Goal: Find contact information: Find contact information

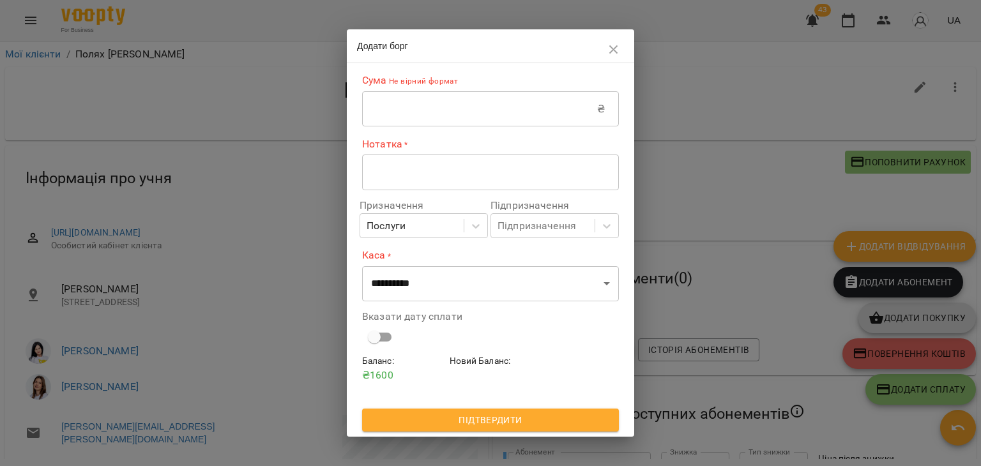
scroll to position [876, 0]
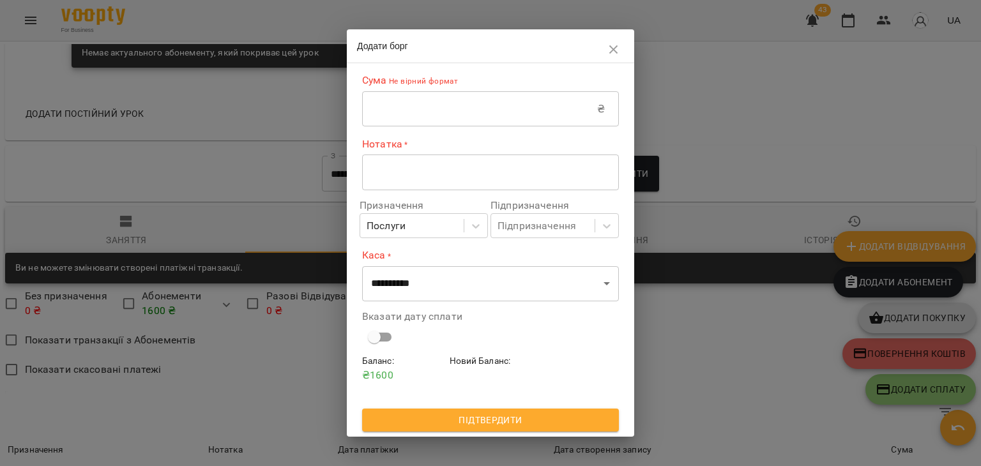
click at [615, 62] on button "button" at bounding box center [613, 49] width 31 height 31
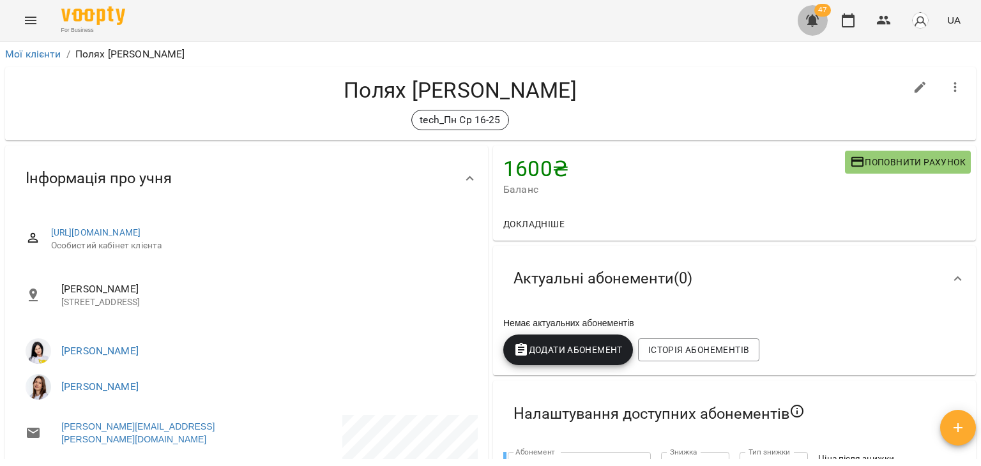
click at [810, 15] on icon "button" at bounding box center [812, 21] width 13 height 12
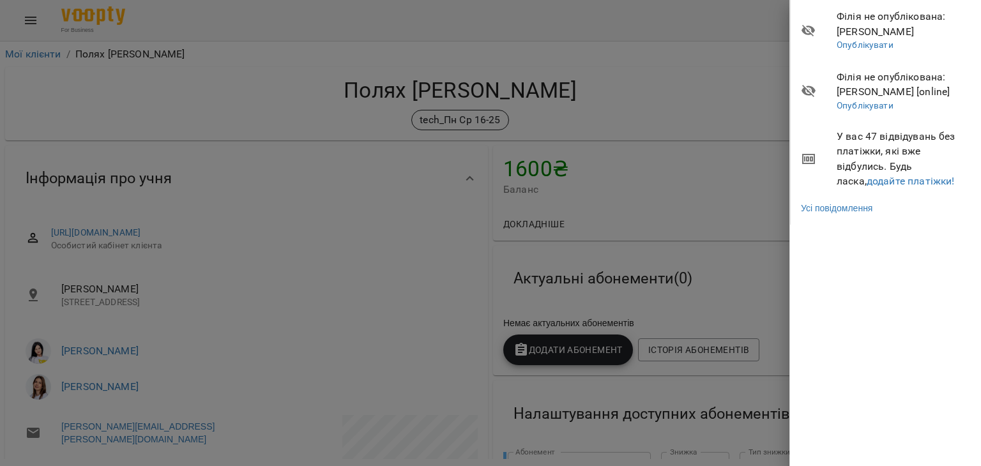
click at [746, 74] on div at bounding box center [490, 233] width 981 height 466
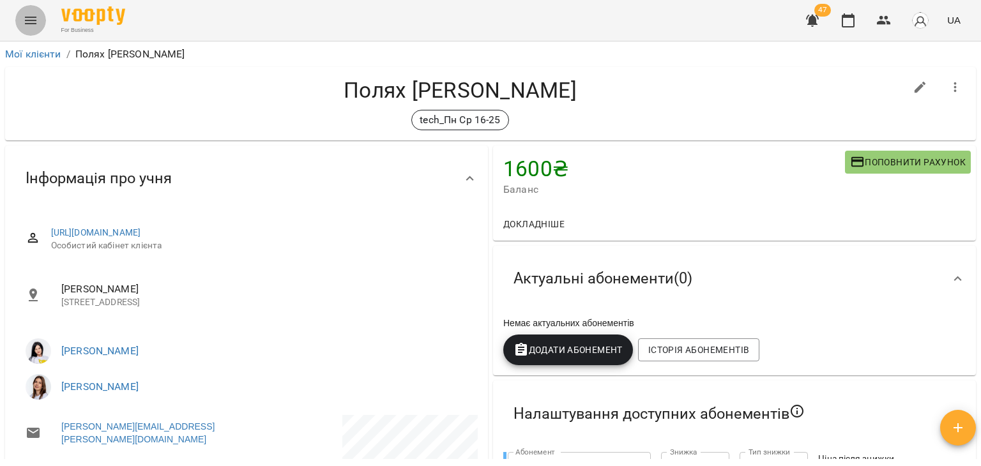
click at [39, 22] on button "Menu" at bounding box center [30, 20] width 31 height 31
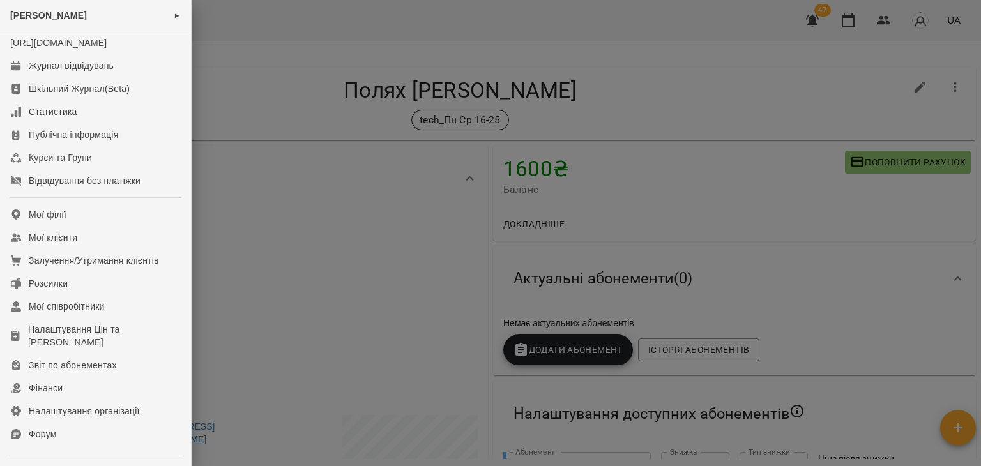
click at [474, 87] on div at bounding box center [490, 233] width 981 height 466
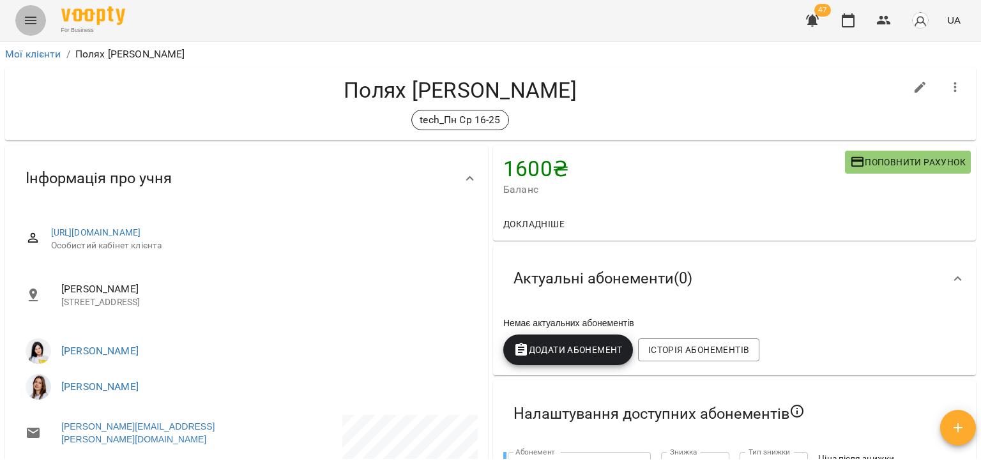
click at [38, 31] on button "Menu" at bounding box center [30, 20] width 31 height 31
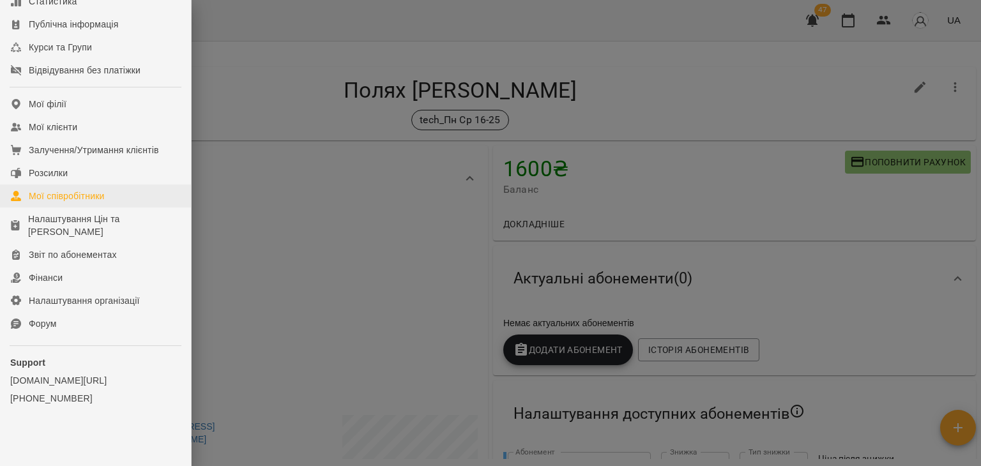
scroll to position [122, 0]
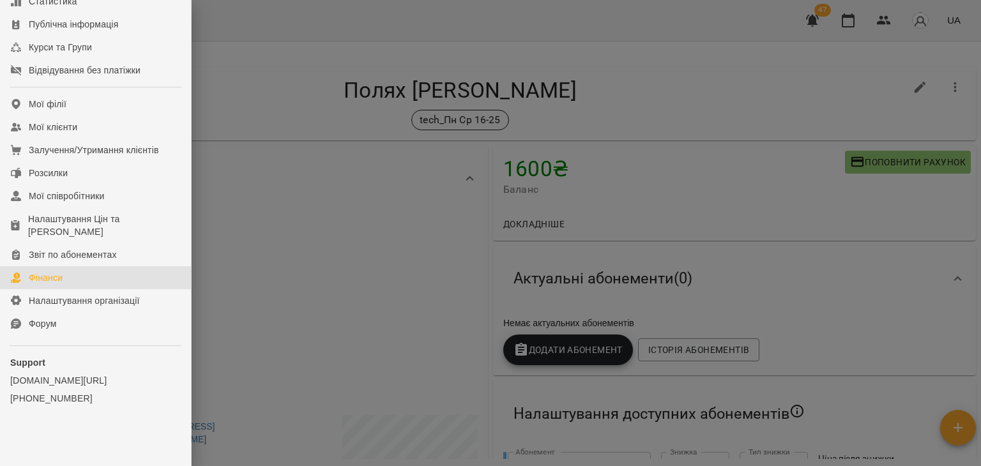
click at [63, 282] on div "Фінанси" at bounding box center [46, 277] width 34 height 13
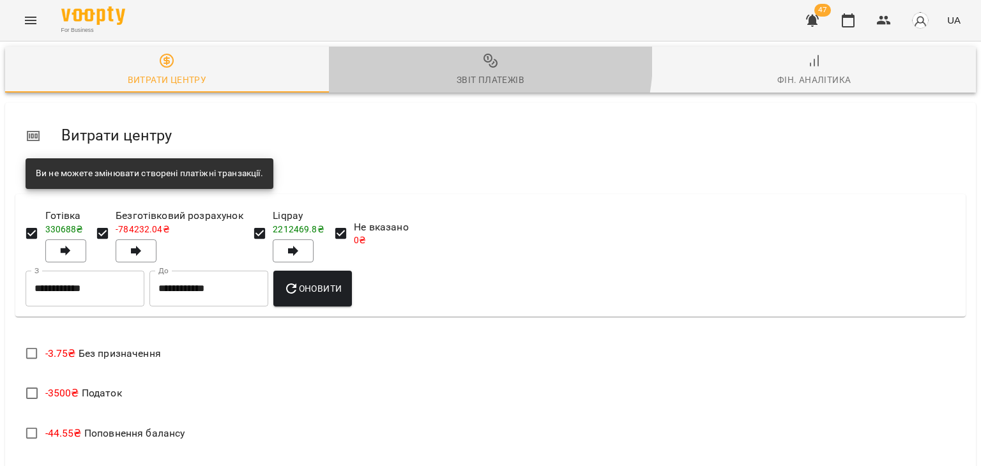
click at [460, 60] on span "Звіт платежів" at bounding box center [490, 70] width 308 height 34
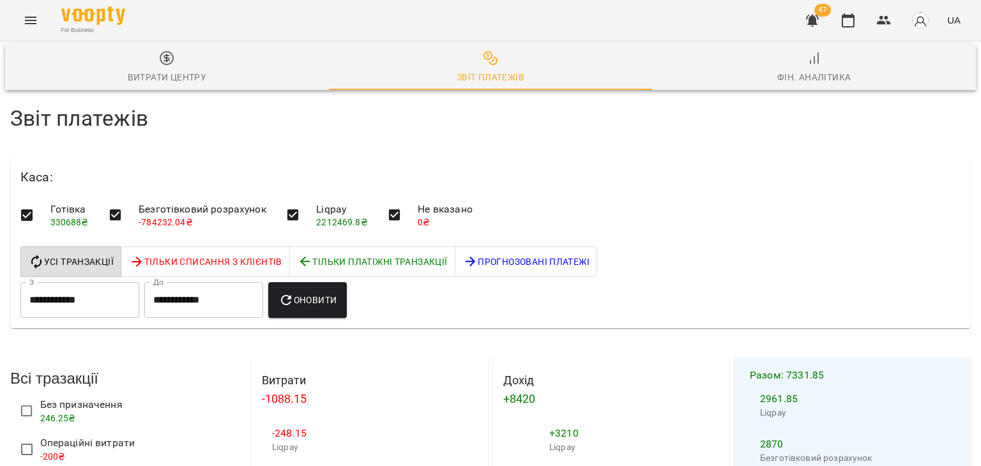
scroll to position [1479, 0]
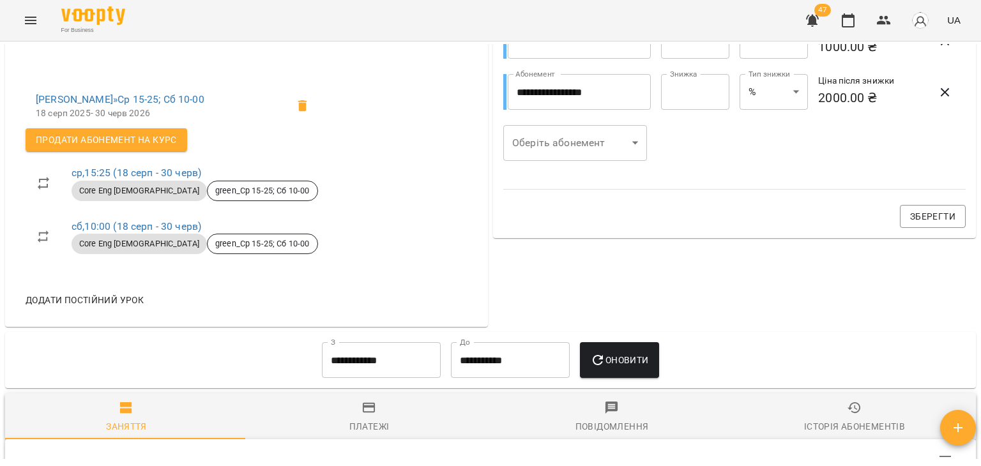
scroll to position [655, 0]
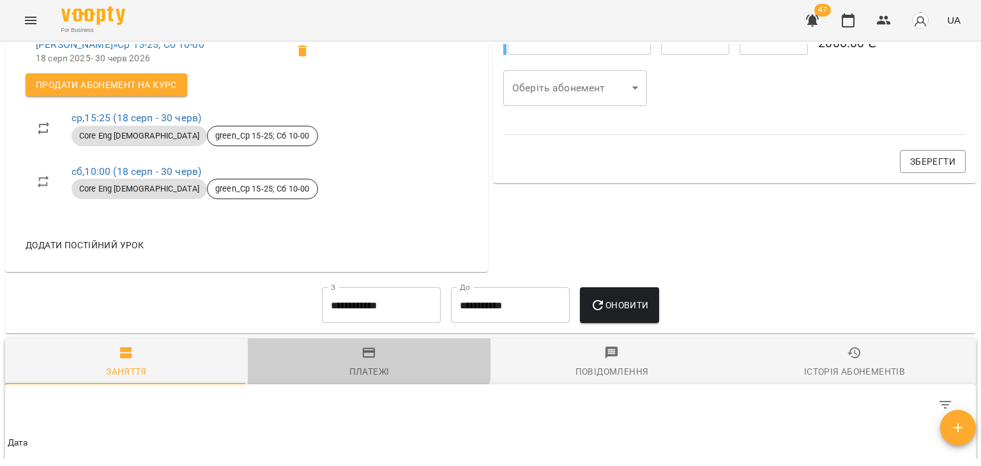
click at [361, 349] on icon "button" at bounding box center [368, 352] width 15 height 15
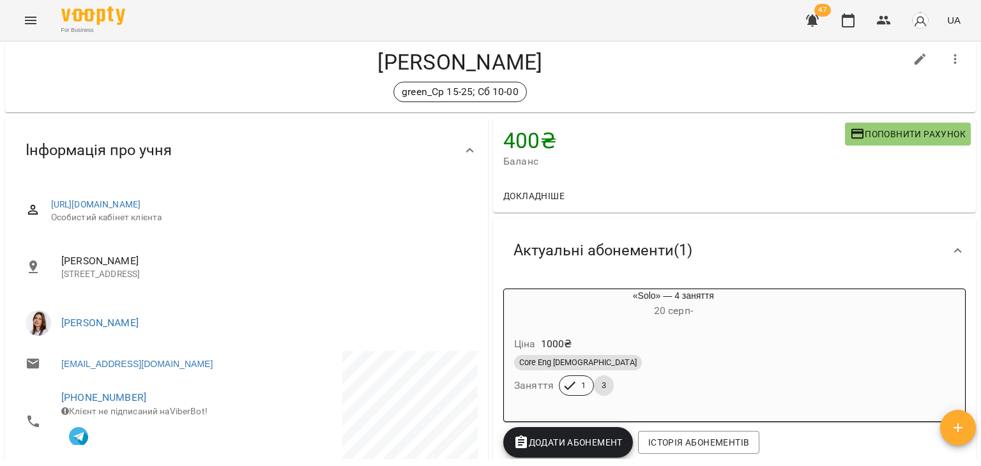
scroll to position [0, 0]
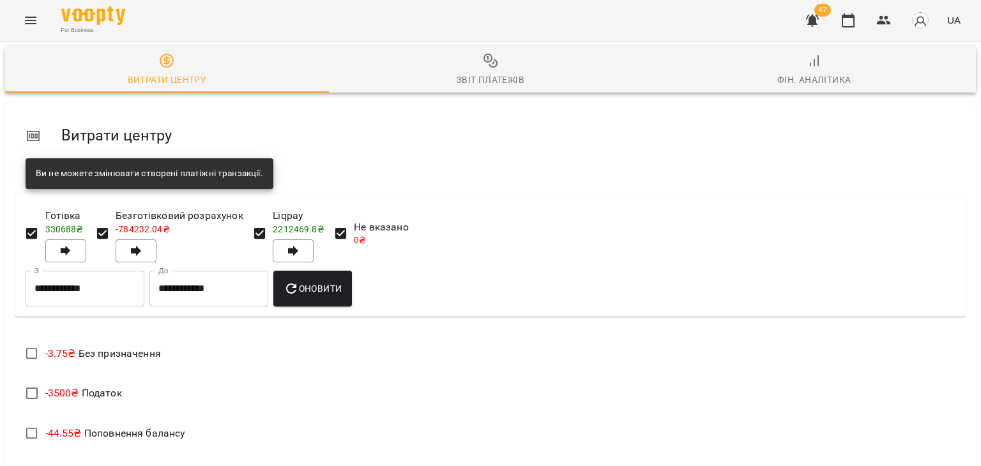
click at [495, 82] on div "Звіт платежів" at bounding box center [491, 79] width 68 height 15
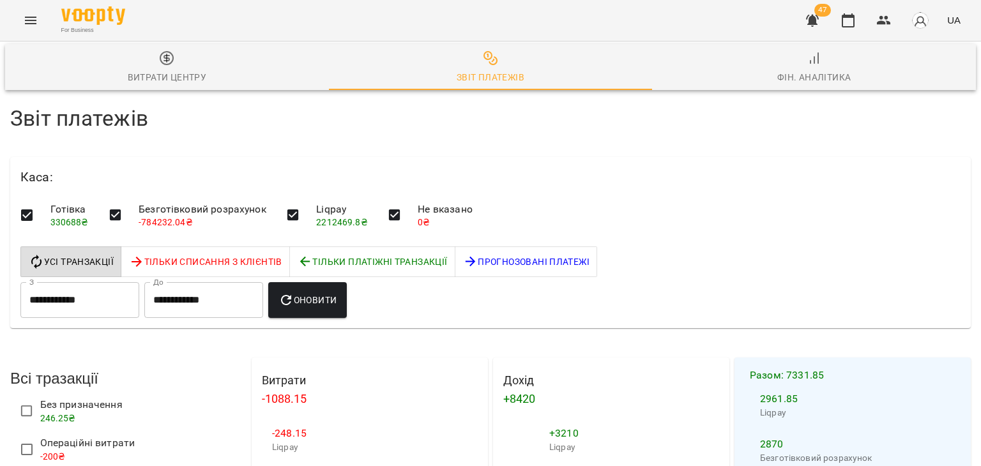
scroll to position [1103, 0]
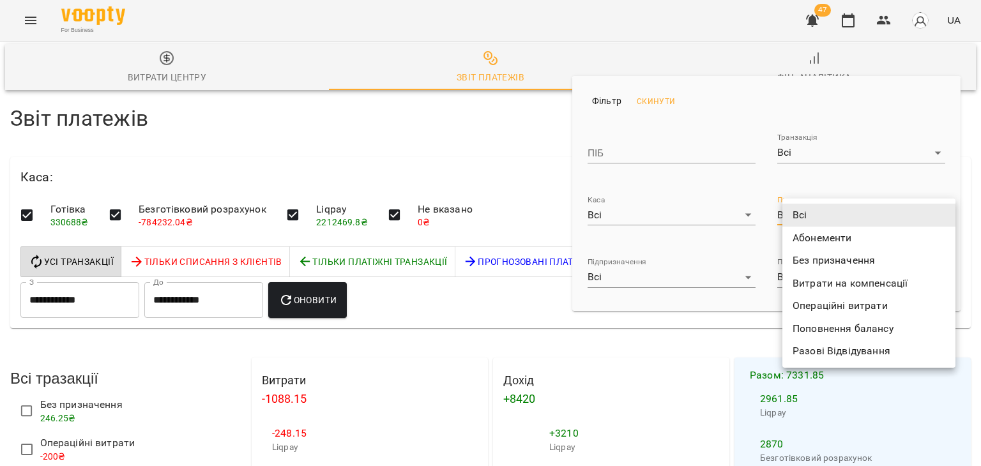
click at [793, 330] on li "Поповнення балансу" at bounding box center [868, 328] width 173 height 23
type input "**********"
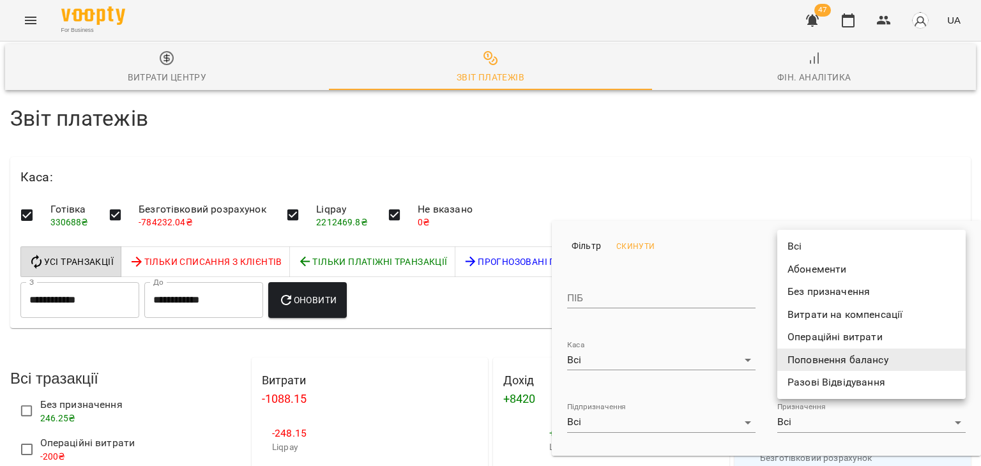
click at [508, 280] on div at bounding box center [490, 233] width 981 height 466
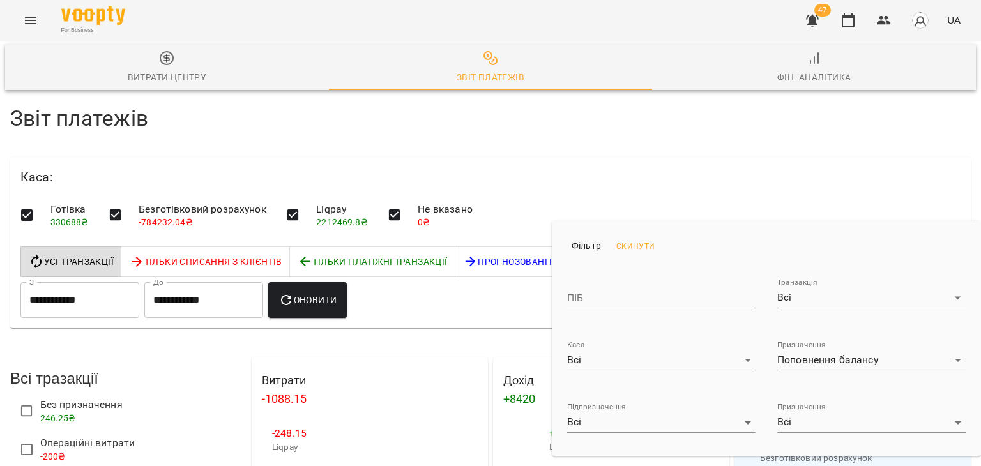
click at [508, 280] on div "Всі [PERSON_NAME] Без призначення Витрати на компенсації Операційні витрати Поп…" at bounding box center [490, 233] width 981 height 466
click at [508, 280] on div at bounding box center [490, 233] width 981 height 466
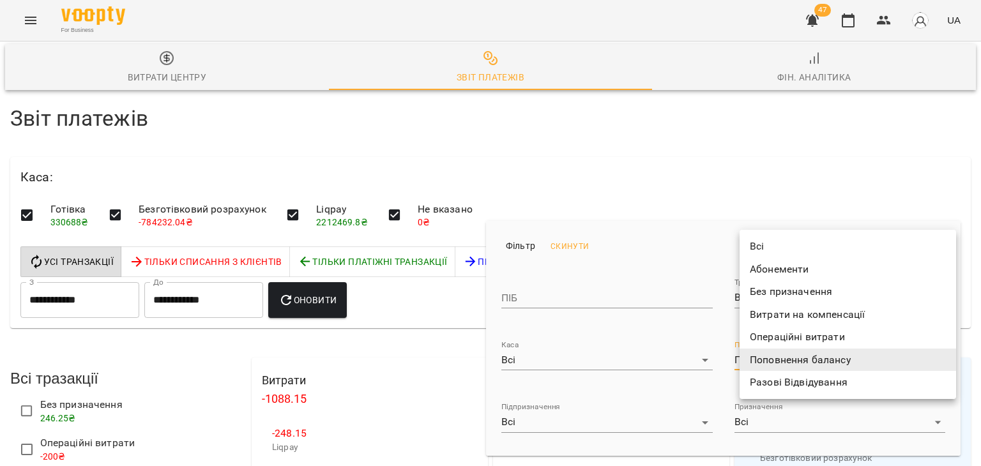
click at [785, 237] on li "Всі" at bounding box center [847, 246] width 216 height 23
type input "***"
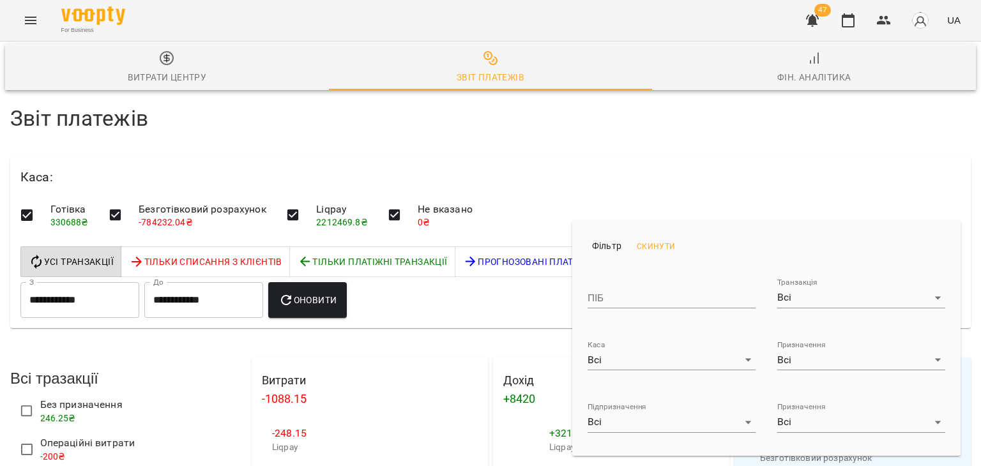
click at [449, 301] on div at bounding box center [490, 233] width 981 height 466
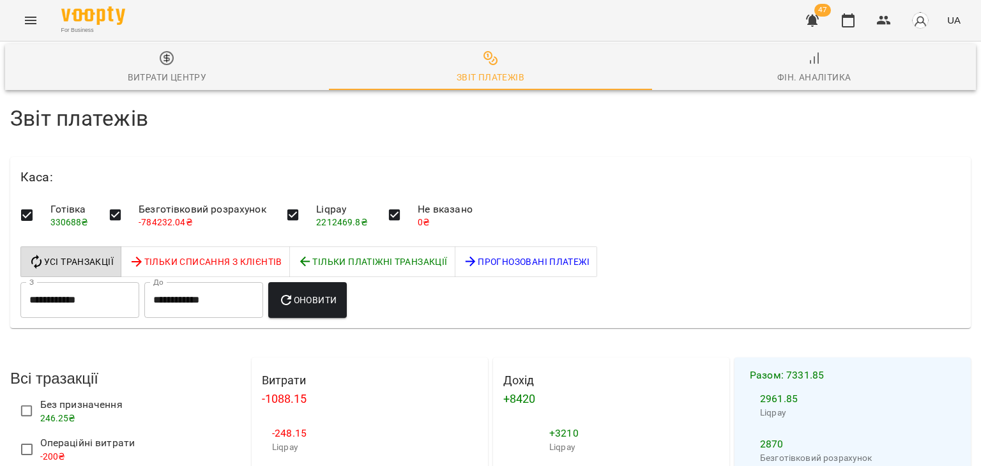
scroll to position [136, 0]
click at [118, 282] on input "**********" at bounding box center [79, 300] width 119 height 36
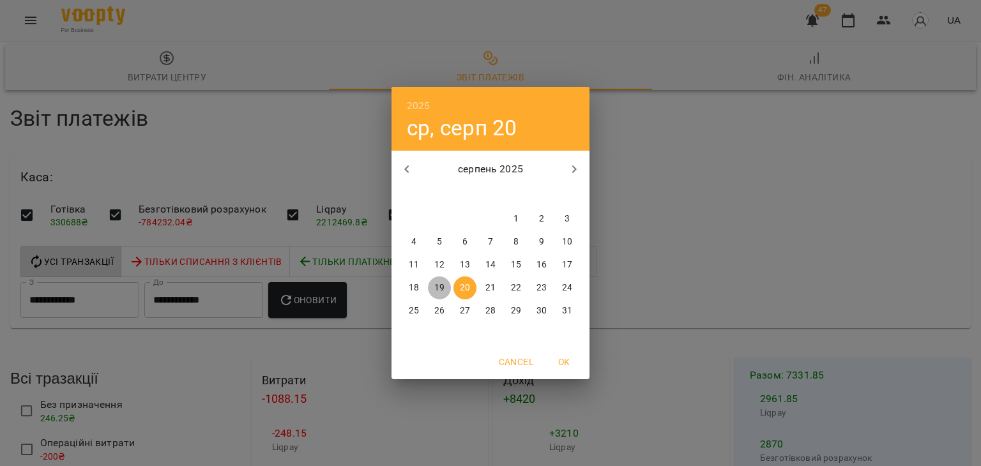
click at [437, 285] on p "19" at bounding box center [439, 288] width 10 height 13
type input "**********"
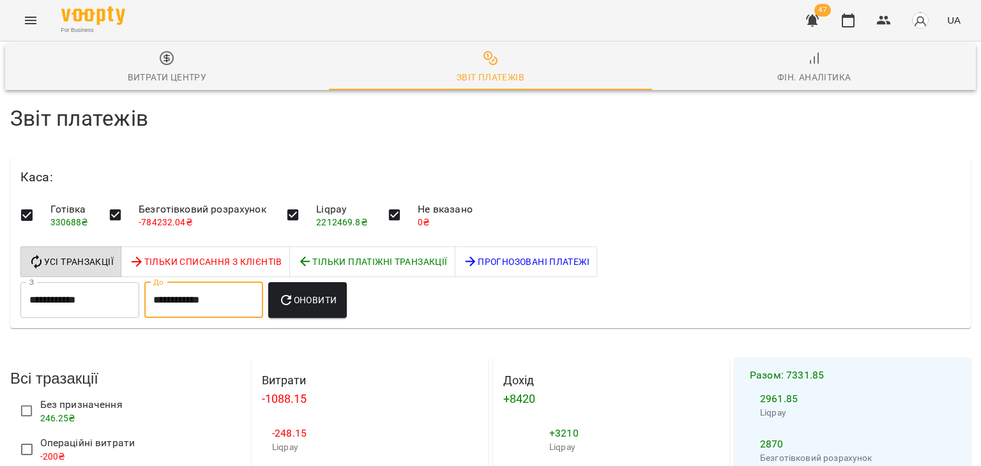
click at [255, 282] on input "**********" at bounding box center [203, 300] width 119 height 36
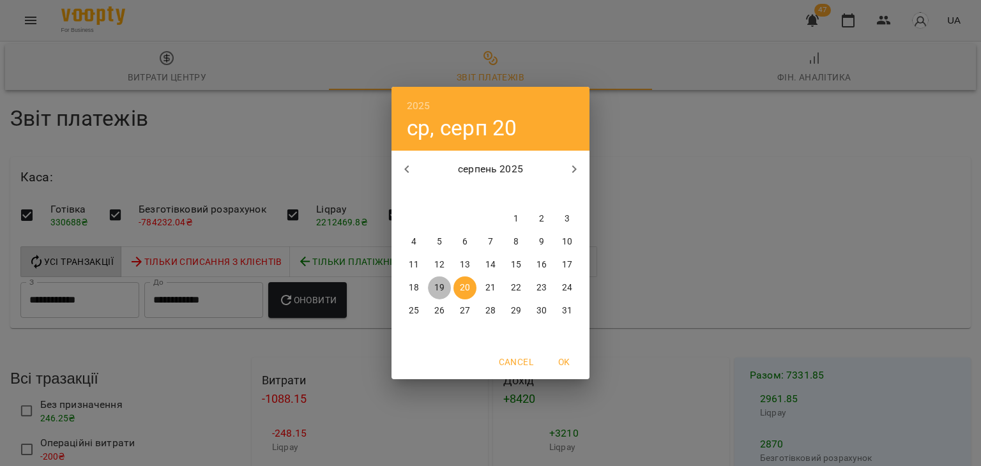
click at [437, 291] on p "19" at bounding box center [439, 288] width 10 height 13
type input "**********"
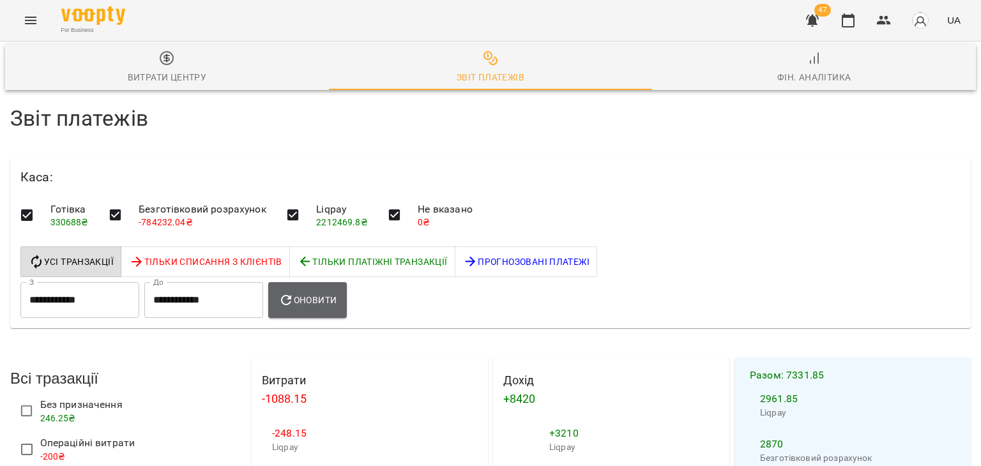
click at [338, 282] on button "Оновити" at bounding box center [307, 300] width 79 height 36
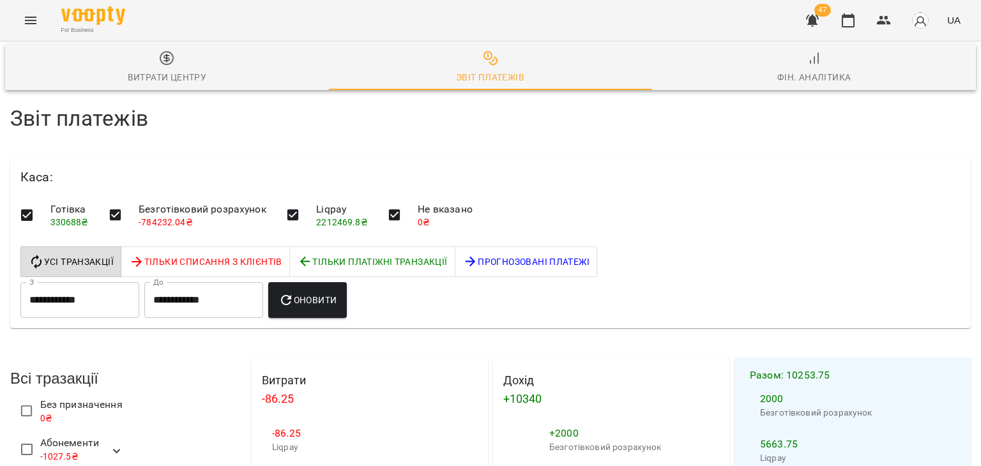
scroll to position [46, 0]
click at [891, 28] on button "button" at bounding box center [883, 20] width 31 height 31
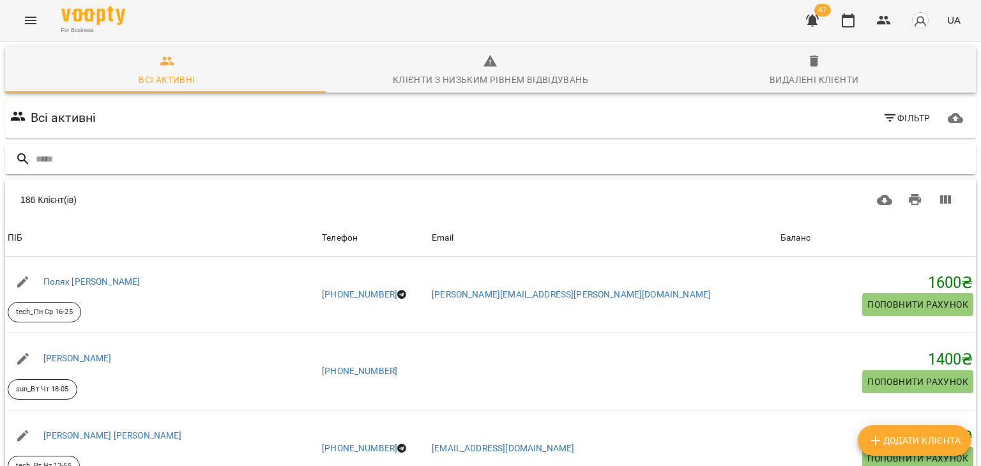
click at [621, 169] on div at bounding box center [490, 159] width 970 height 31
click at [725, 164] on input "text" at bounding box center [503, 159] width 935 height 21
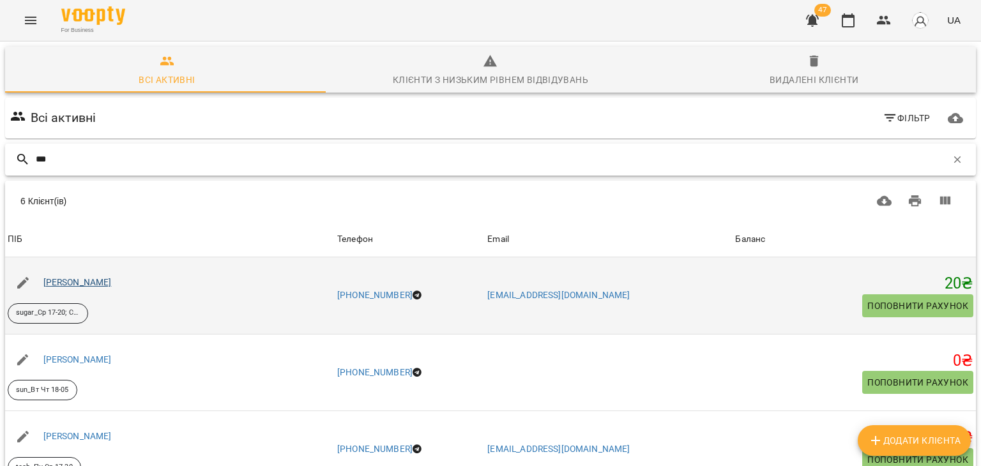
type input "***"
click at [112, 286] on link "[PERSON_NAME]" at bounding box center [77, 282] width 68 height 10
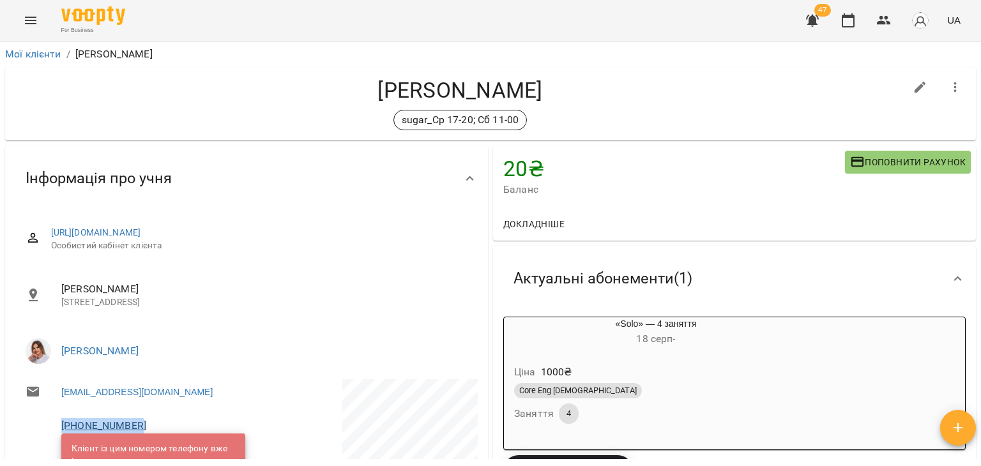
drag, startPoint x: 151, startPoint y: 423, endPoint x: 63, endPoint y: 428, distance: 88.3
click at [63, 428] on span "[PHONE_NUMBER]" at bounding box center [147, 425] width 172 height 15
copy link "[PHONE_NUMBER]"
click at [873, 15] on button "button" at bounding box center [883, 20] width 31 height 31
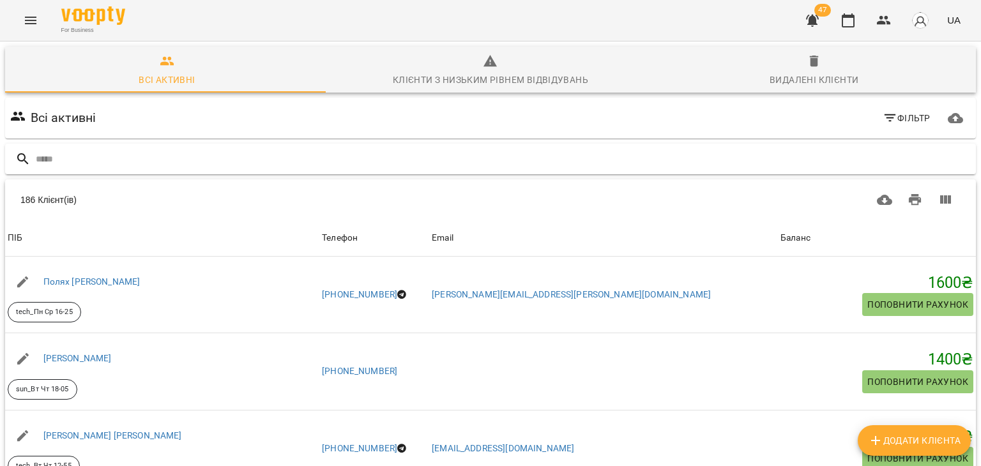
click at [531, 147] on div at bounding box center [490, 159] width 970 height 31
click at [527, 159] on input "text" at bounding box center [503, 159] width 935 height 21
paste input "*******"
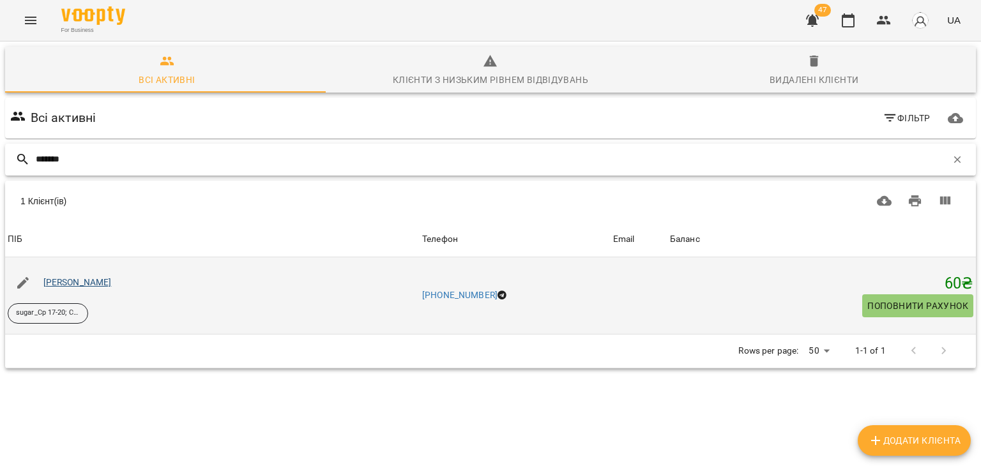
type input "*******"
click at [112, 282] on link "[PERSON_NAME]" at bounding box center [77, 282] width 68 height 10
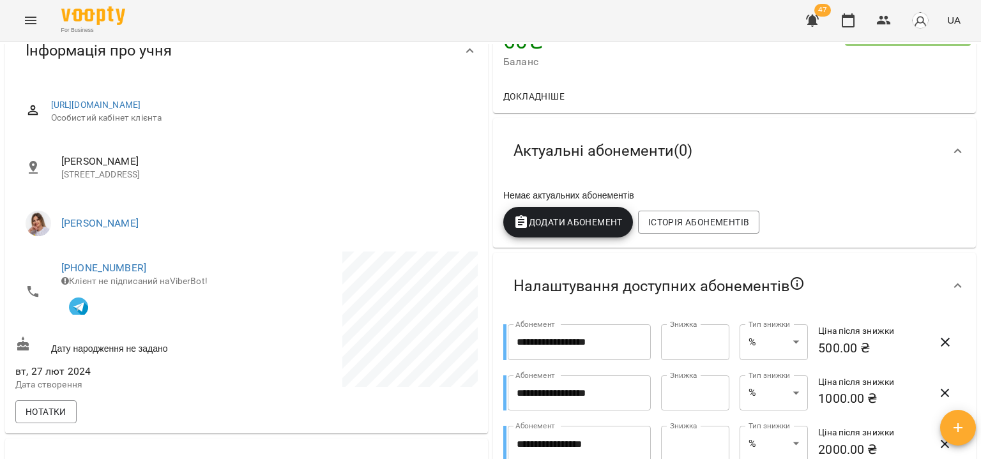
scroll to position [135, 0]
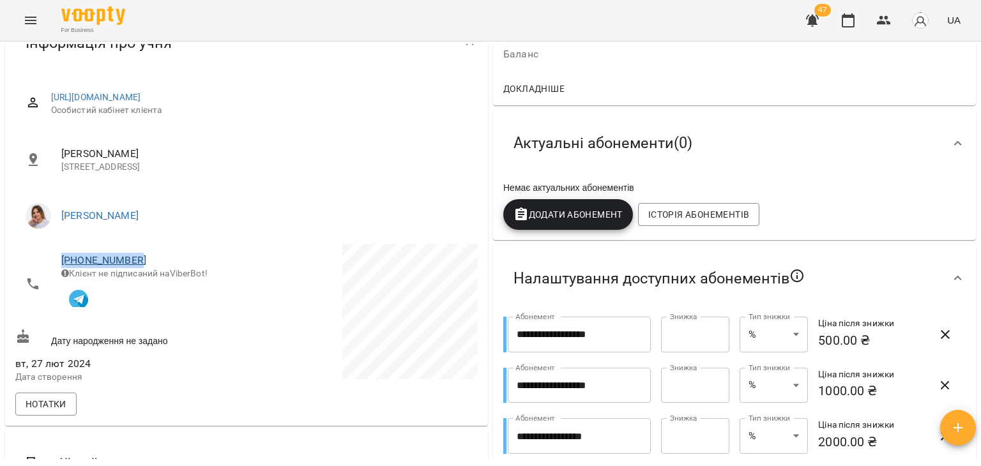
drag, startPoint x: 146, startPoint y: 260, endPoint x: 61, endPoint y: 260, distance: 84.3
click at [61, 260] on span "[PHONE_NUMBER]" at bounding box center [147, 260] width 172 height 15
copy link "[PHONE_NUMBER]"
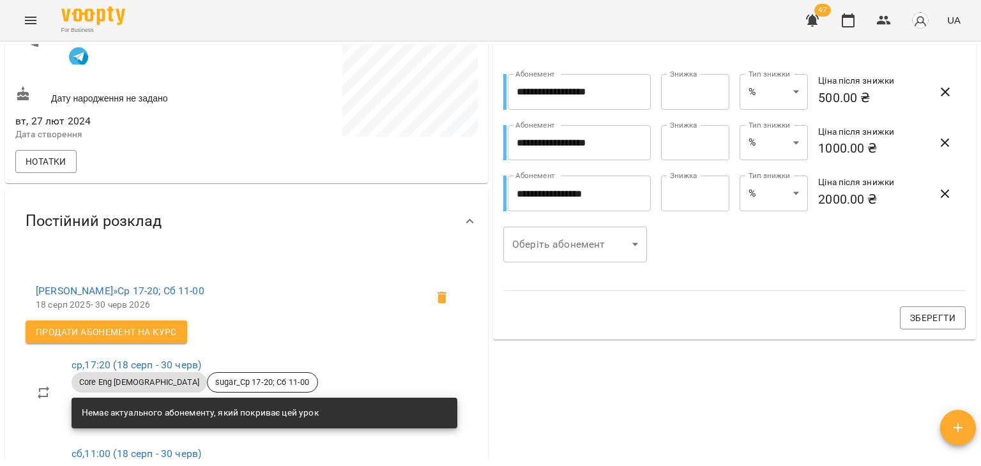
scroll to position [0, 0]
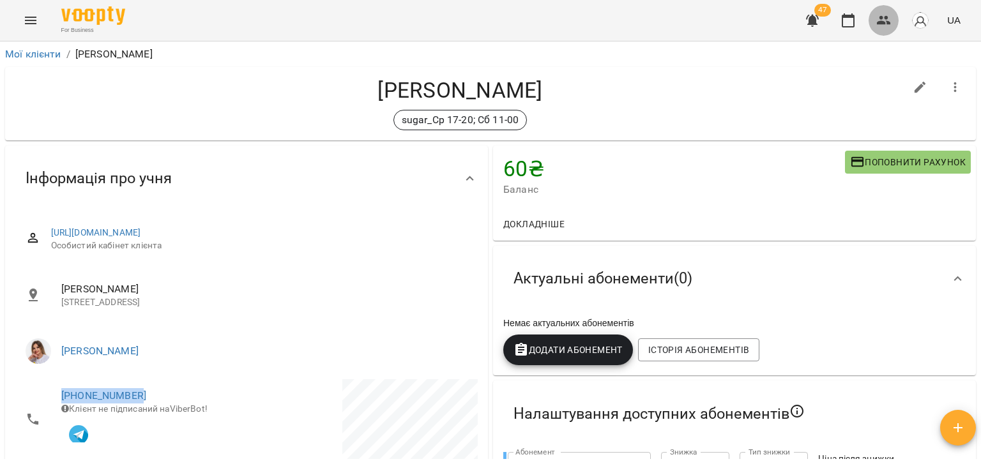
click at [893, 17] on button "button" at bounding box center [883, 20] width 31 height 31
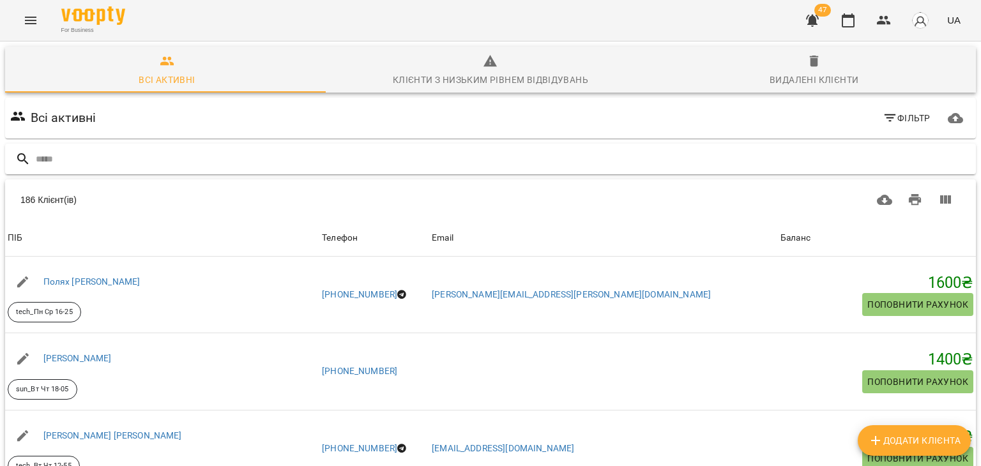
click at [602, 157] on input "text" at bounding box center [503, 159] width 935 height 21
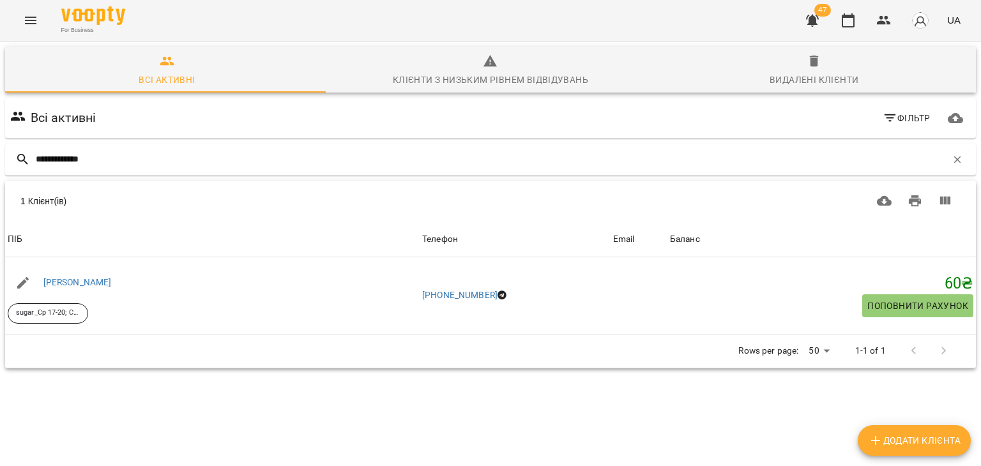
type input "**********"
click at [950, 169] on div "**********" at bounding box center [490, 160] width 970 height 32
click at [953, 165] on button "button" at bounding box center [957, 160] width 22 height 22
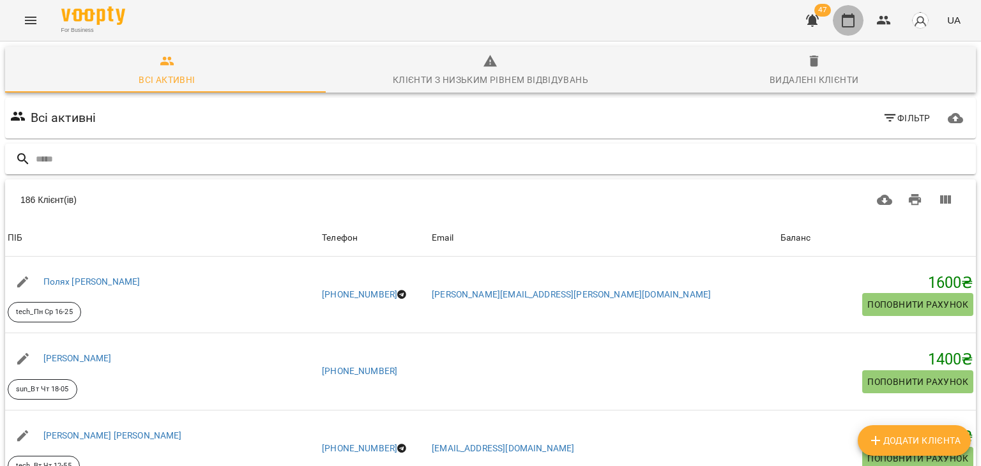
click at [839, 16] on button "button" at bounding box center [848, 20] width 31 height 31
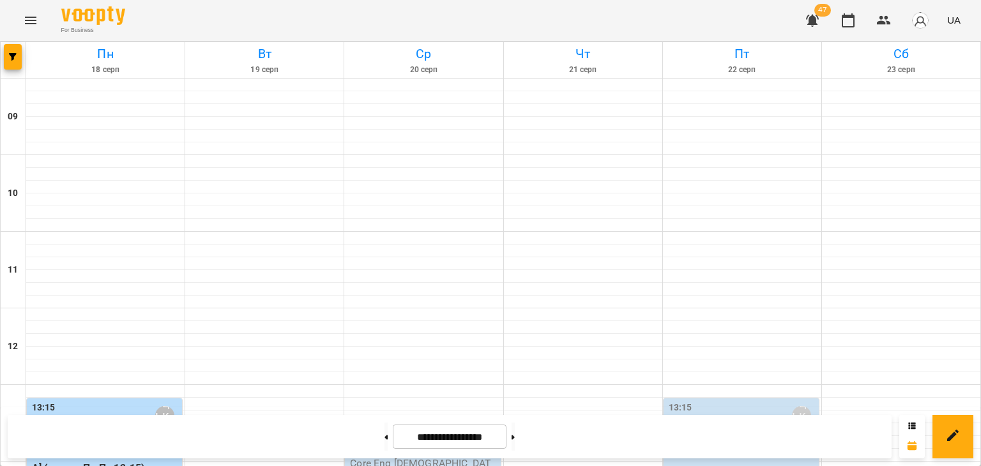
scroll to position [350, 0]
click at [5, 64] on button "button" at bounding box center [13, 57] width 18 height 26
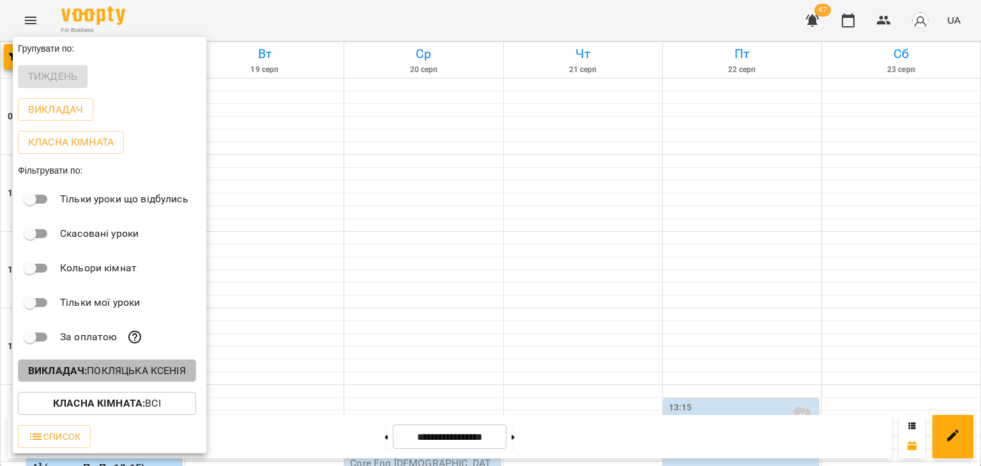
click at [146, 376] on p "Викладач : [PERSON_NAME]" at bounding box center [107, 370] width 158 height 15
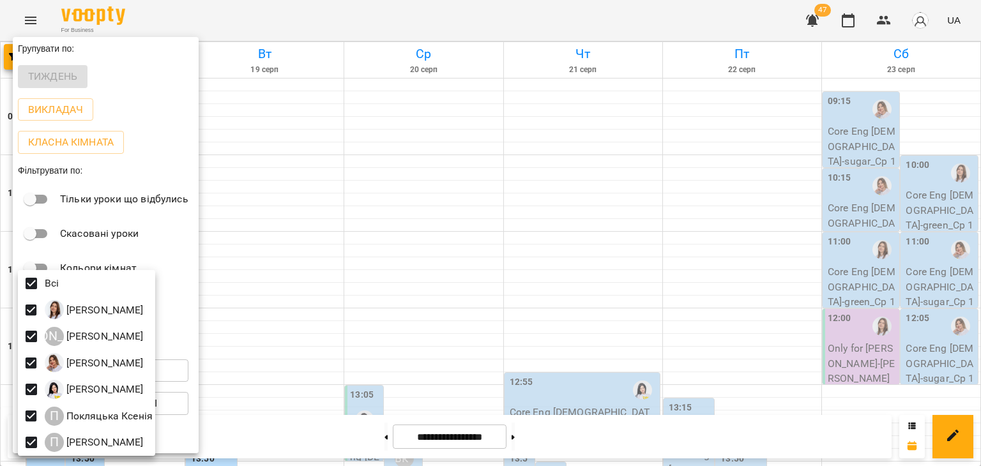
click at [497, 355] on div at bounding box center [490, 233] width 981 height 466
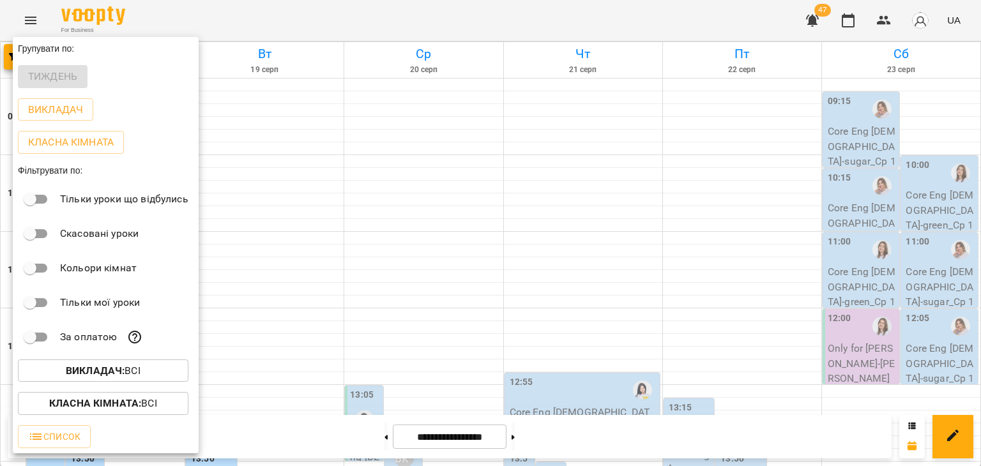
click at [497, 355] on div at bounding box center [490, 233] width 981 height 466
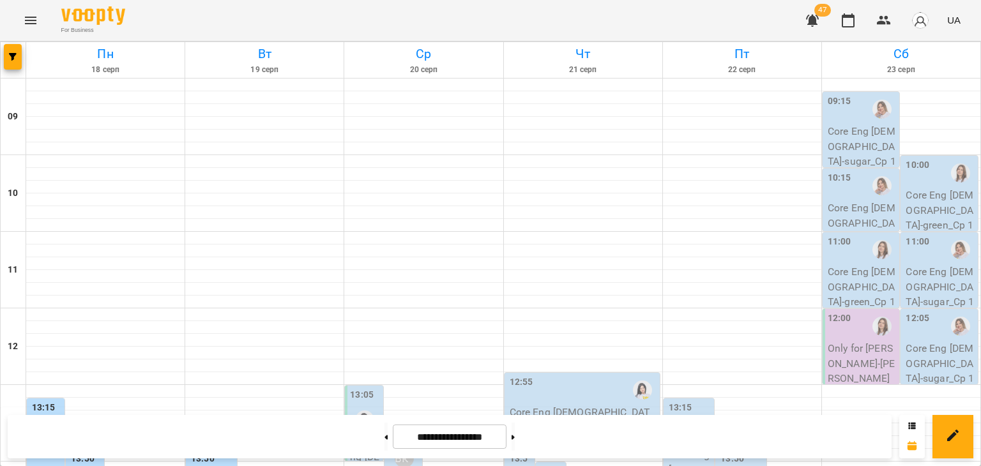
scroll to position [388, 0]
